Goal: Find specific page/section: Find specific page/section

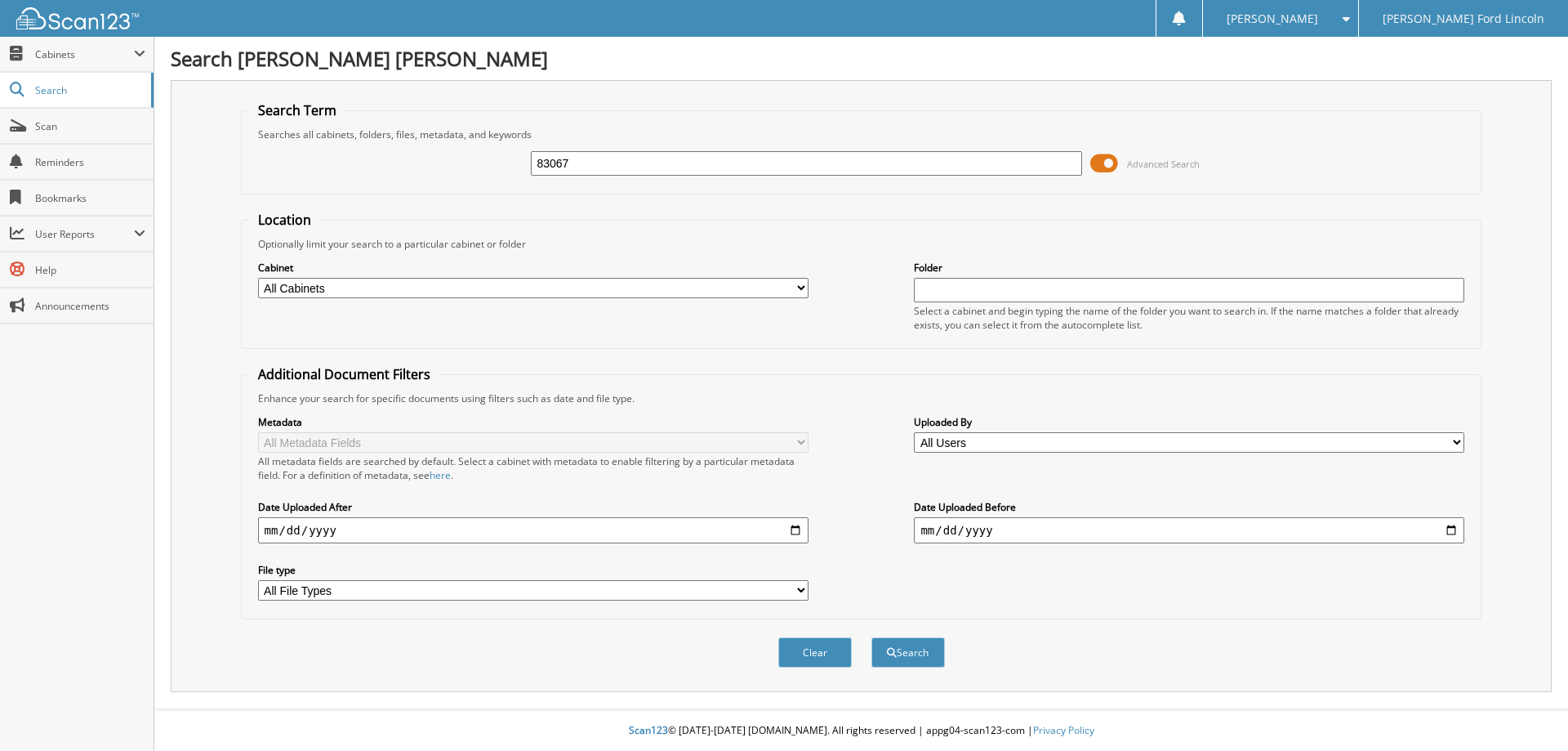
type input "83067"
click at [871, 637] on button "Search" at bounding box center [908, 652] width 73 height 30
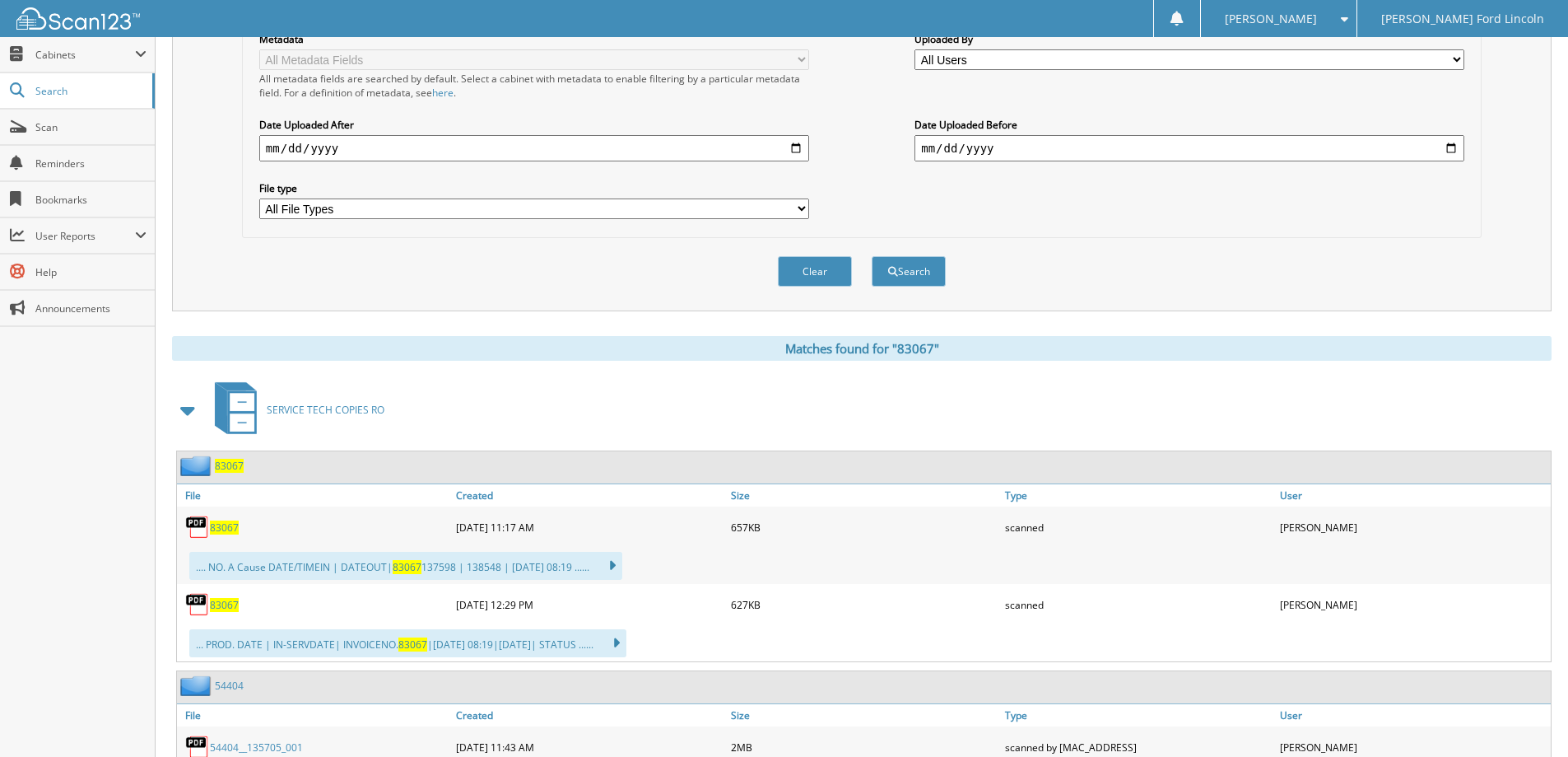
scroll to position [412, 0]
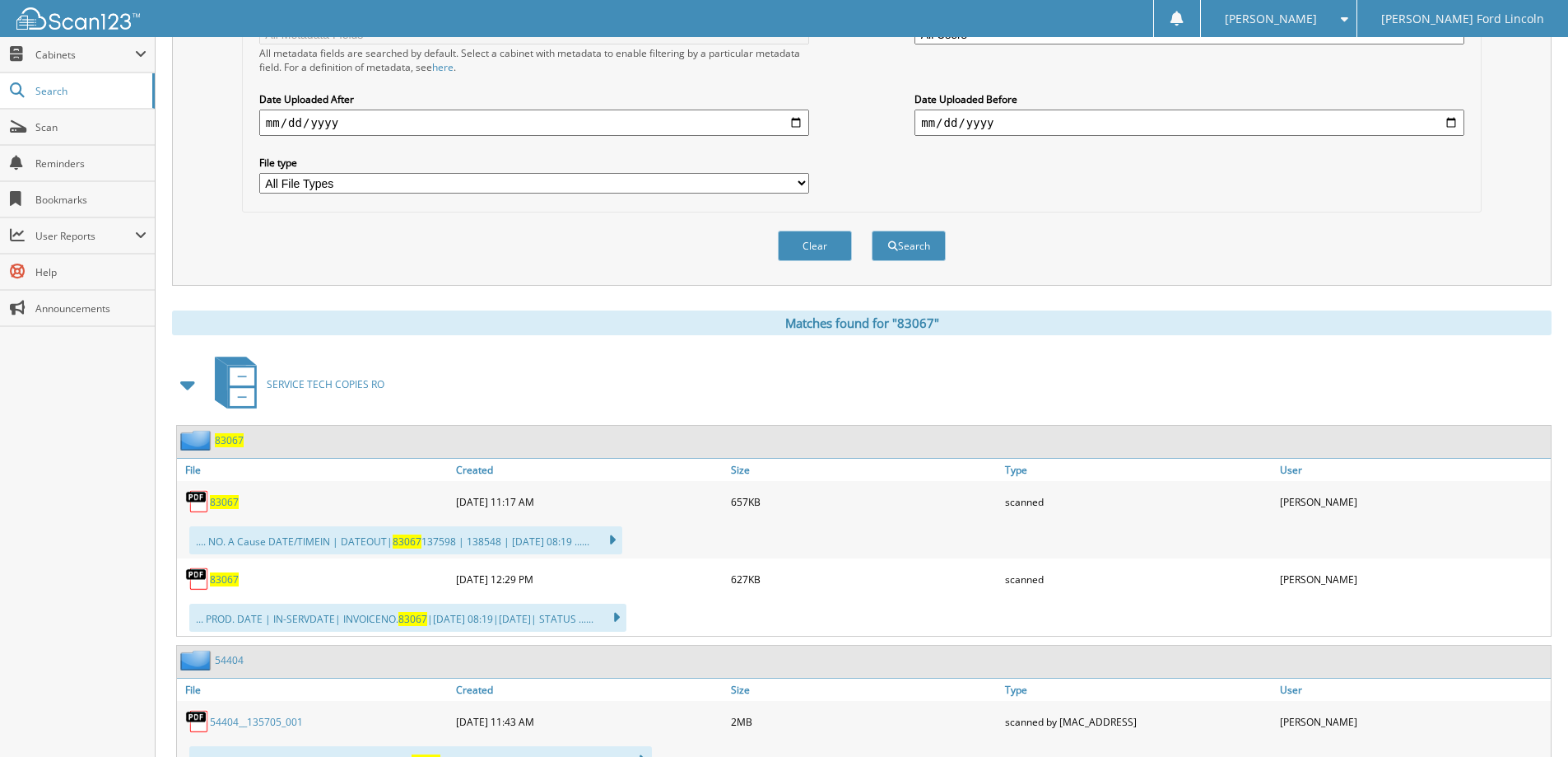
click at [213, 497] on span "83067" at bounding box center [224, 502] width 29 height 14
click at [222, 579] on span "83067" at bounding box center [224, 579] width 29 height 14
click at [217, 499] on span "83067" at bounding box center [224, 502] width 29 height 14
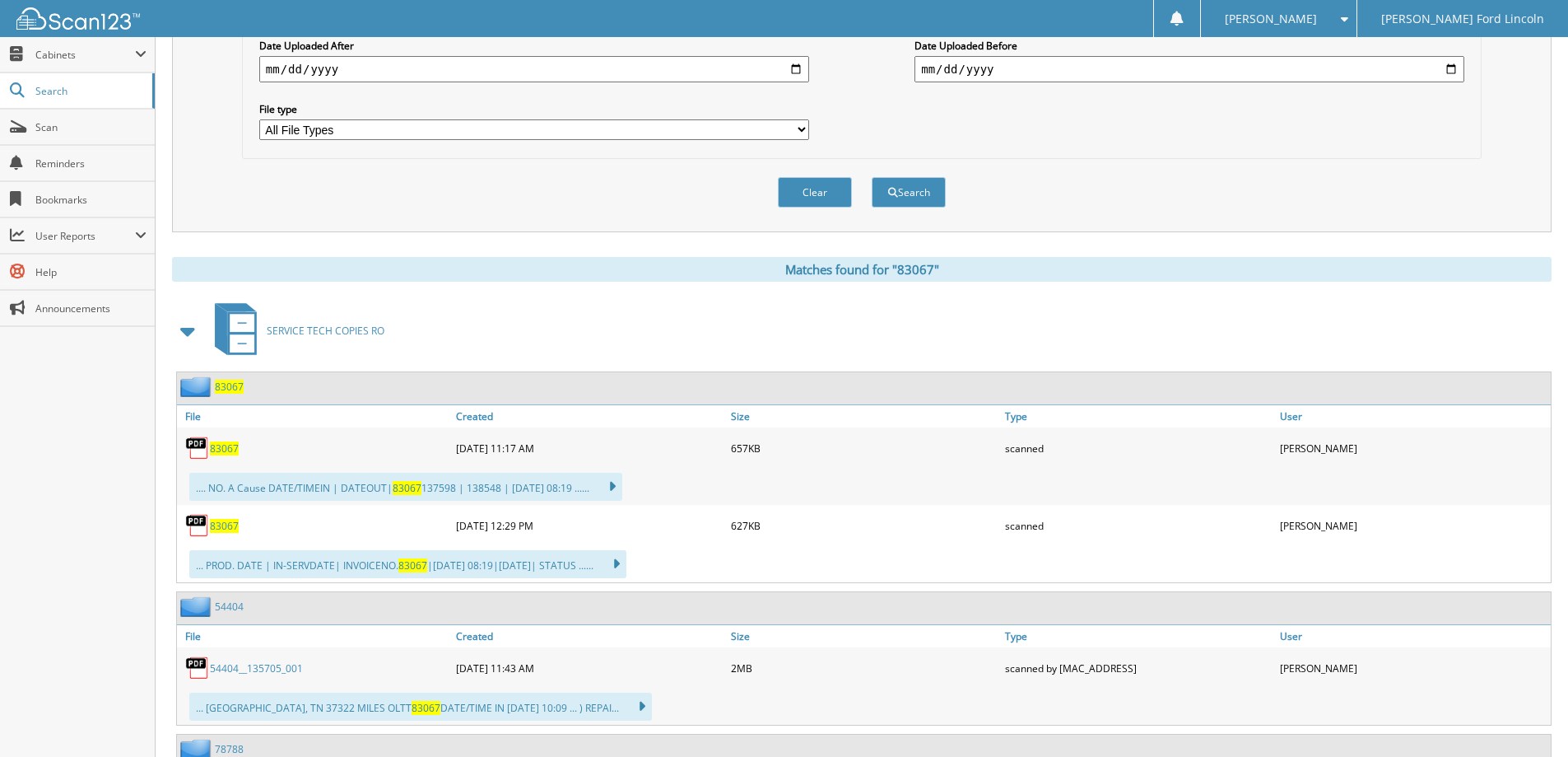
scroll to position [494, 0]
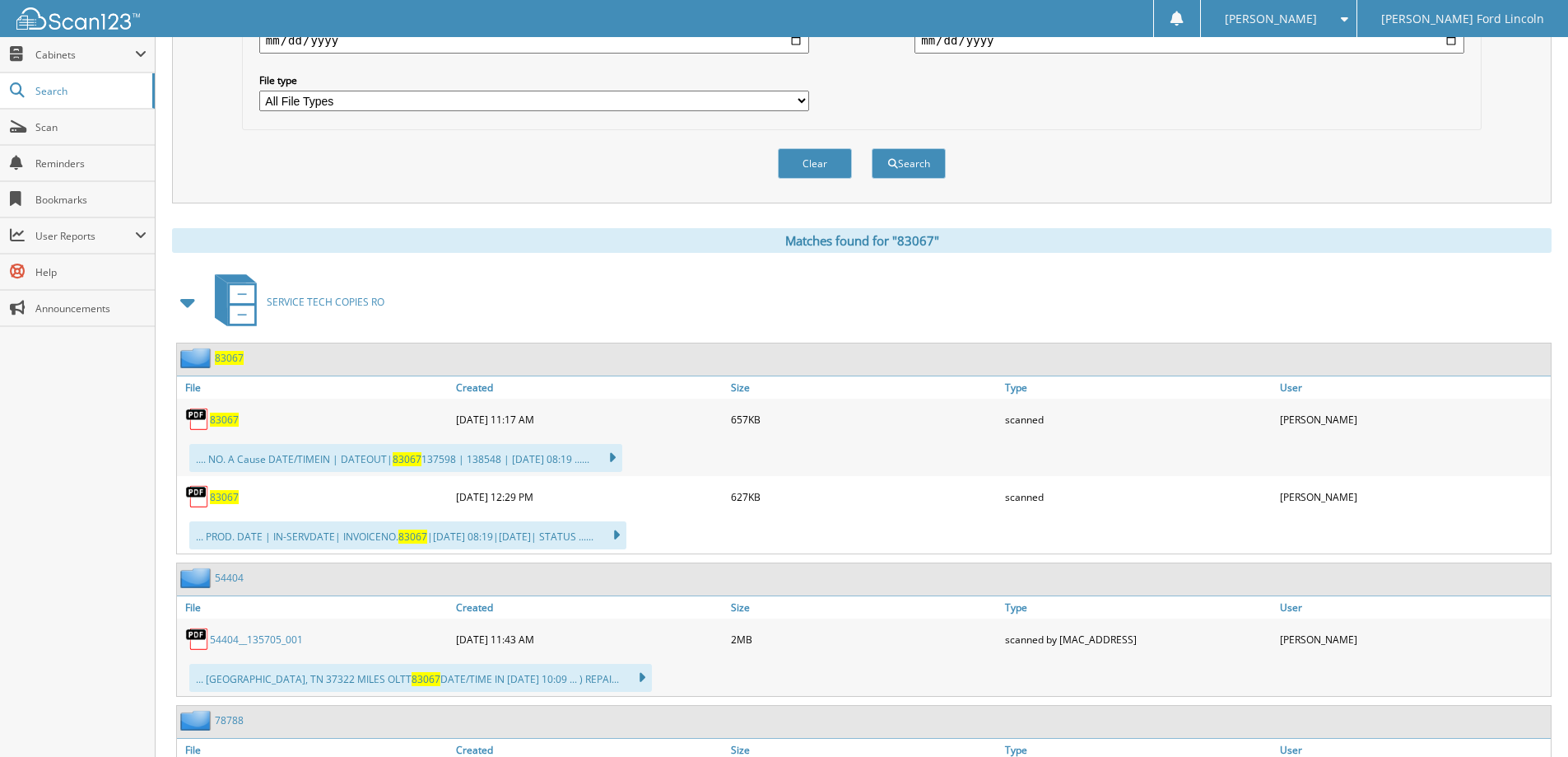
click at [227, 492] on span "83067" at bounding box center [224, 497] width 29 height 14
click at [227, 420] on span "83067" at bounding box center [224, 420] width 29 height 14
